Goal: Navigation & Orientation: Find specific page/section

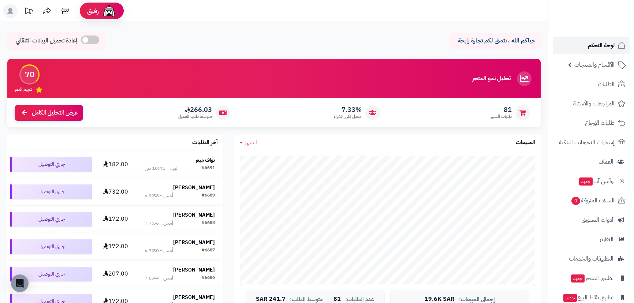
drag, startPoint x: 591, startPoint y: 44, endPoint x: 589, endPoint y: 38, distance: 6.6
click at [591, 44] on span "لوحة التحكم" at bounding box center [601, 45] width 27 height 10
click at [611, 48] on span "لوحة التحكم" at bounding box center [601, 45] width 27 height 10
